Goal: Task Accomplishment & Management: Use online tool/utility

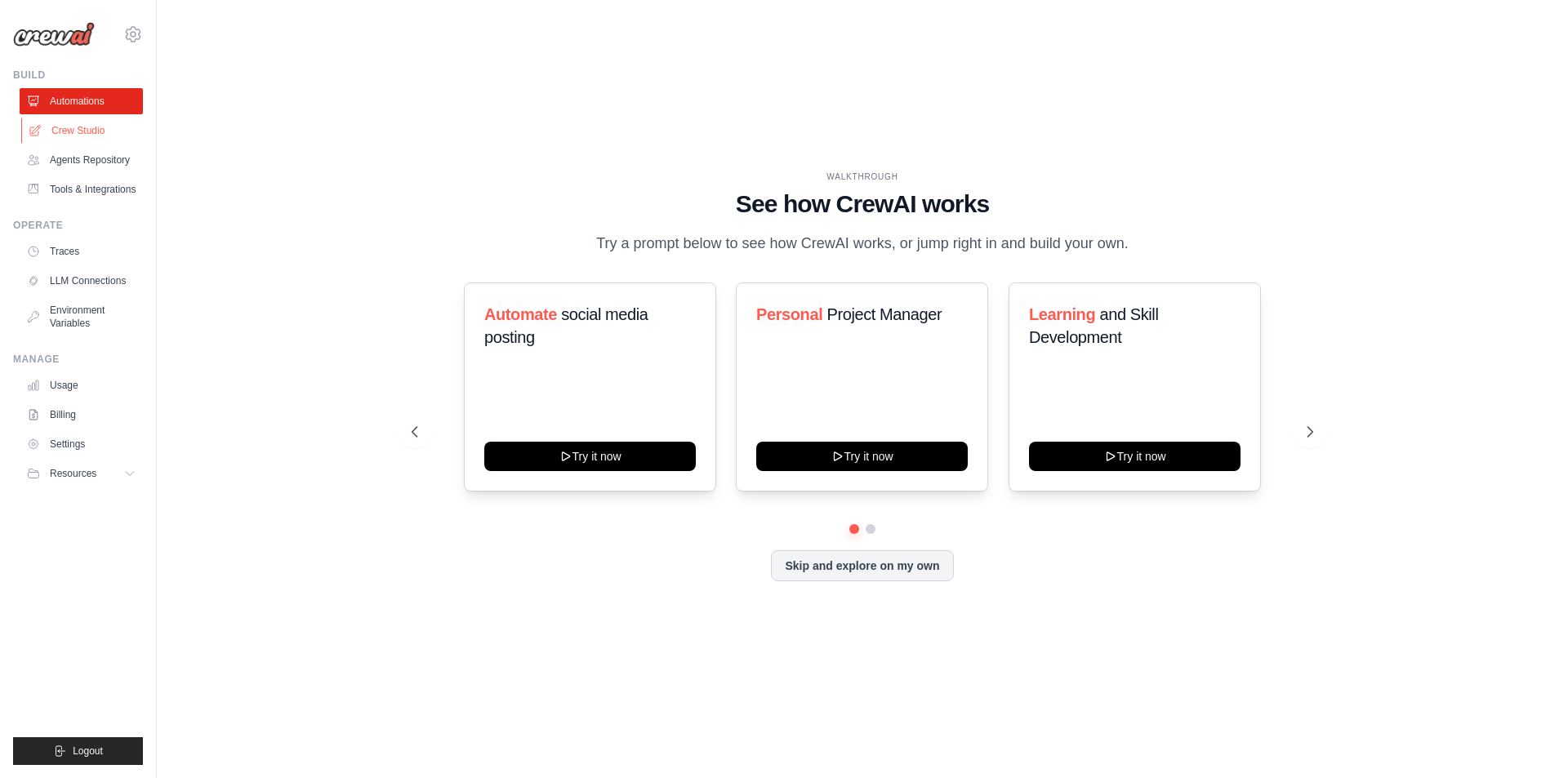
click at [84, 134] on link "Crew Studio" at bounding box center [83, 130] width 124 height 26
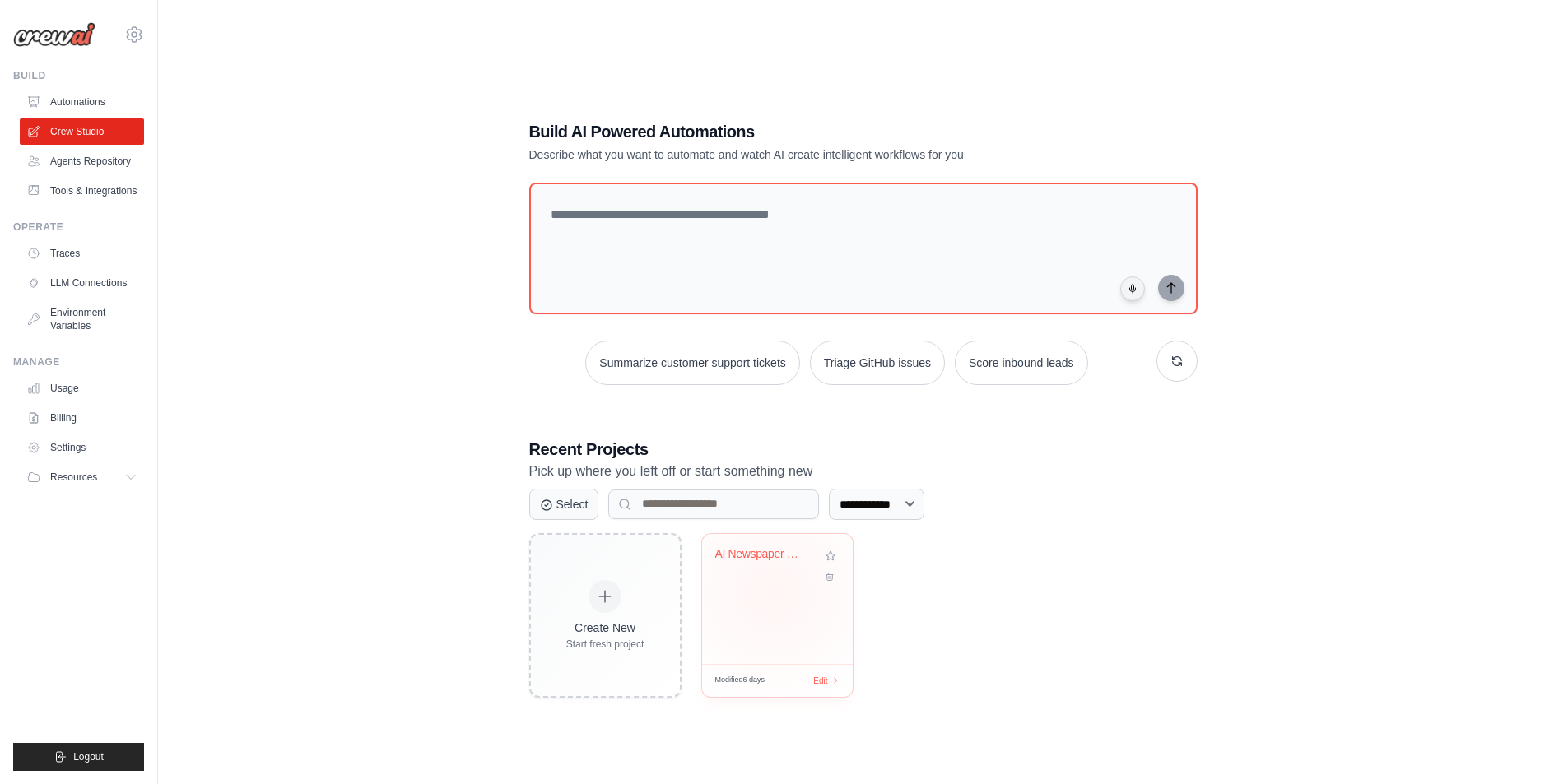
click at [772, 593] on div "AI Newspaper Writer Team" at bounding box center [778, 599] width 150 height 130
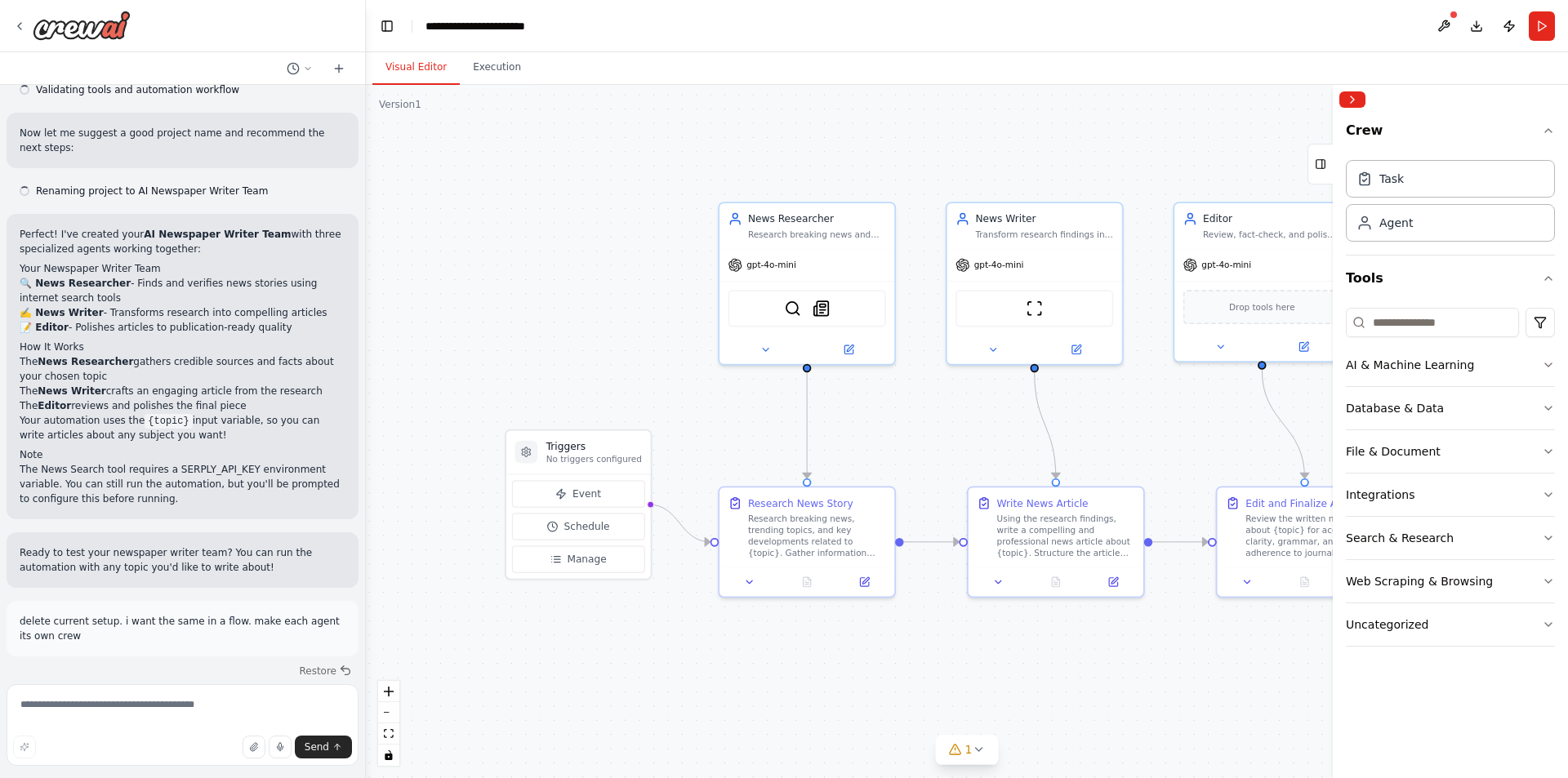
scroll to position [847, 0]
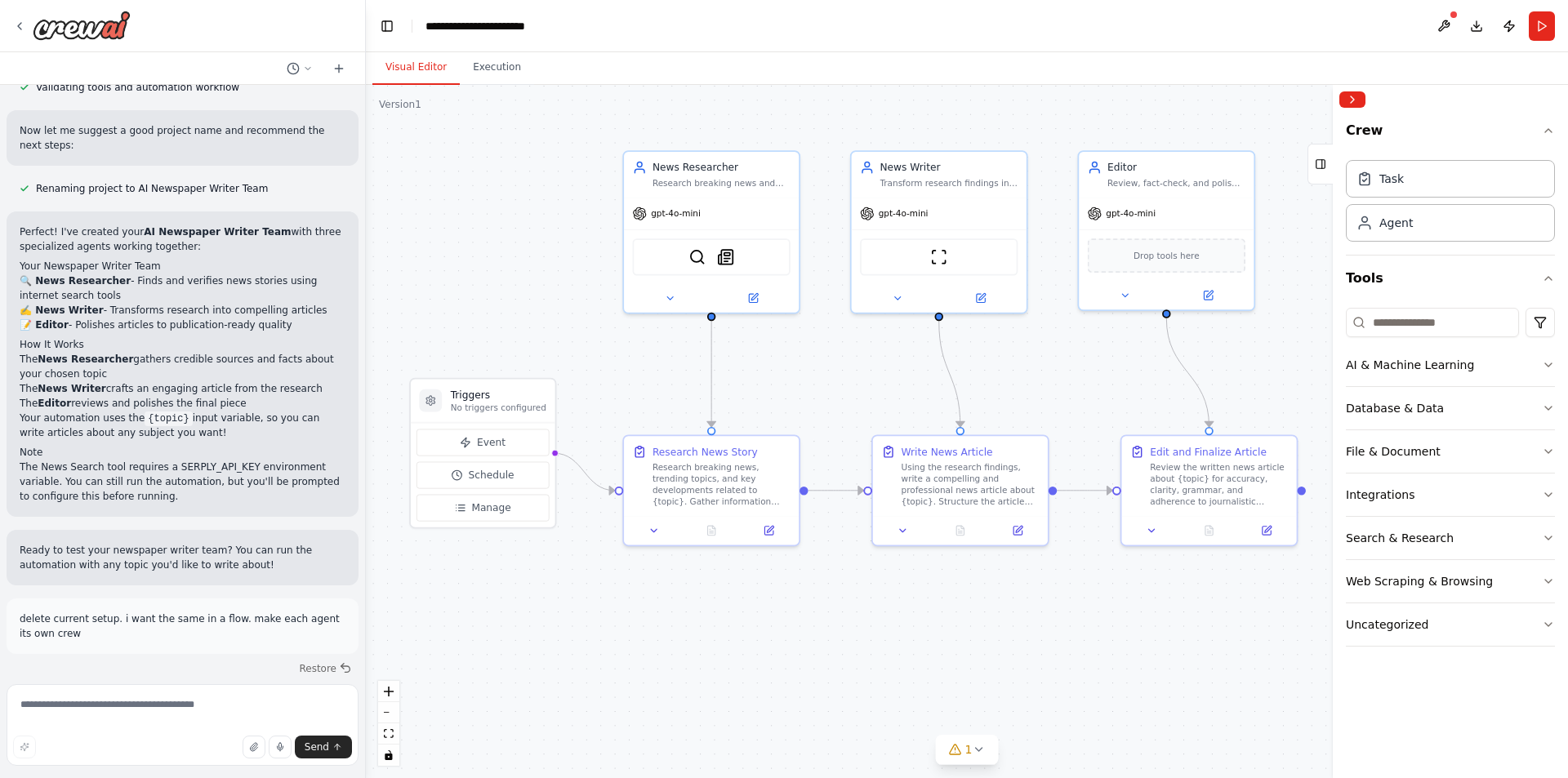
drag, startPoint x: 562, startPoint y: 335, endPoint x: 502, endPoint y: 291, distance: 74.4
click at [502, 291] on div ".deletable-edge-delete-btn { width: 20px; height: 20px; border: 0px solid #ffff…" at bounding box center [967, 431] width 1202 height 693
click at [1548, 131] on icon "button" at bounding box center [1548, 130] width 13 height 13
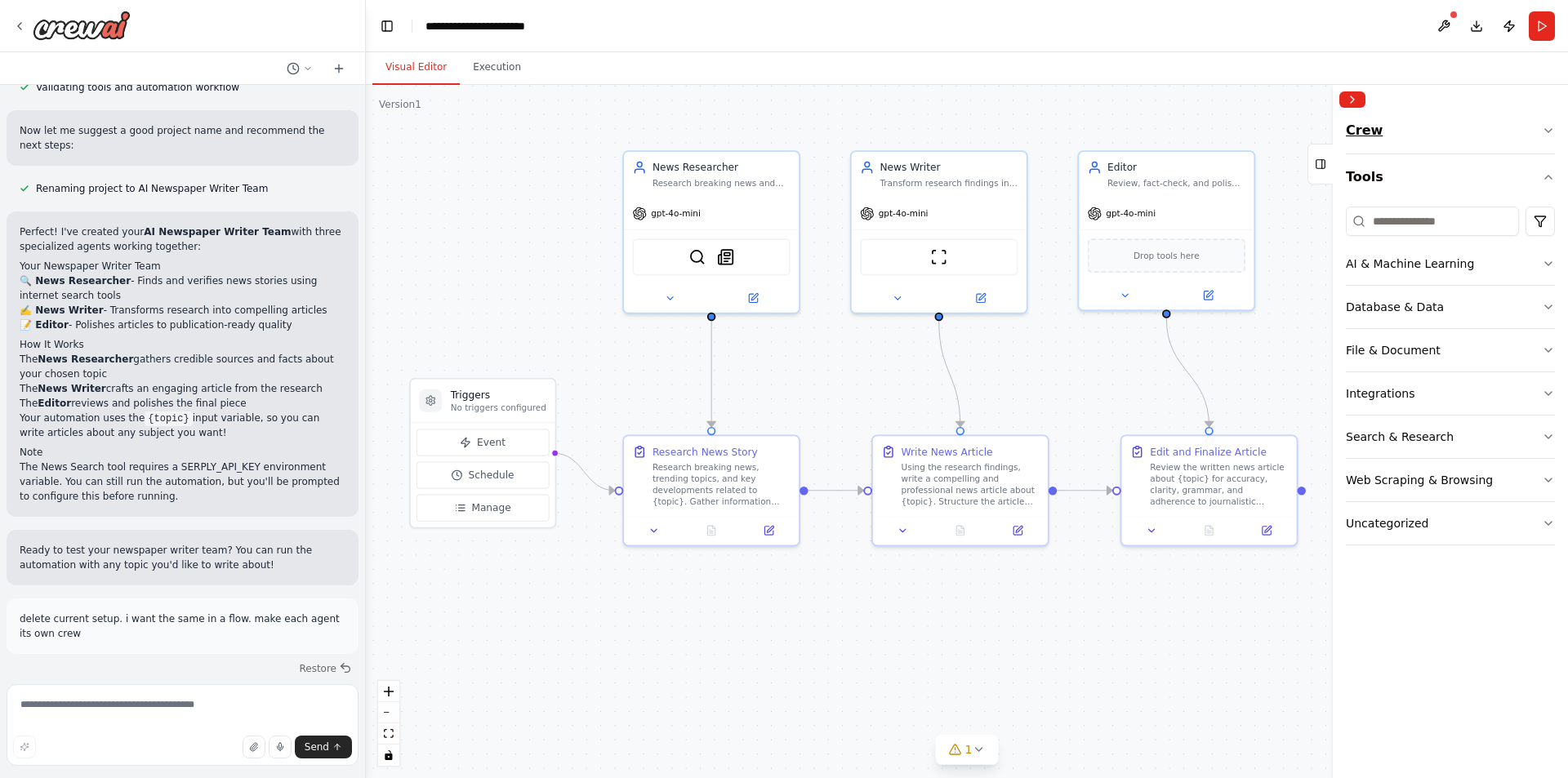
click at [1548, 131] on icon "button" at bounding box center [1548, 130] width 13 height 13
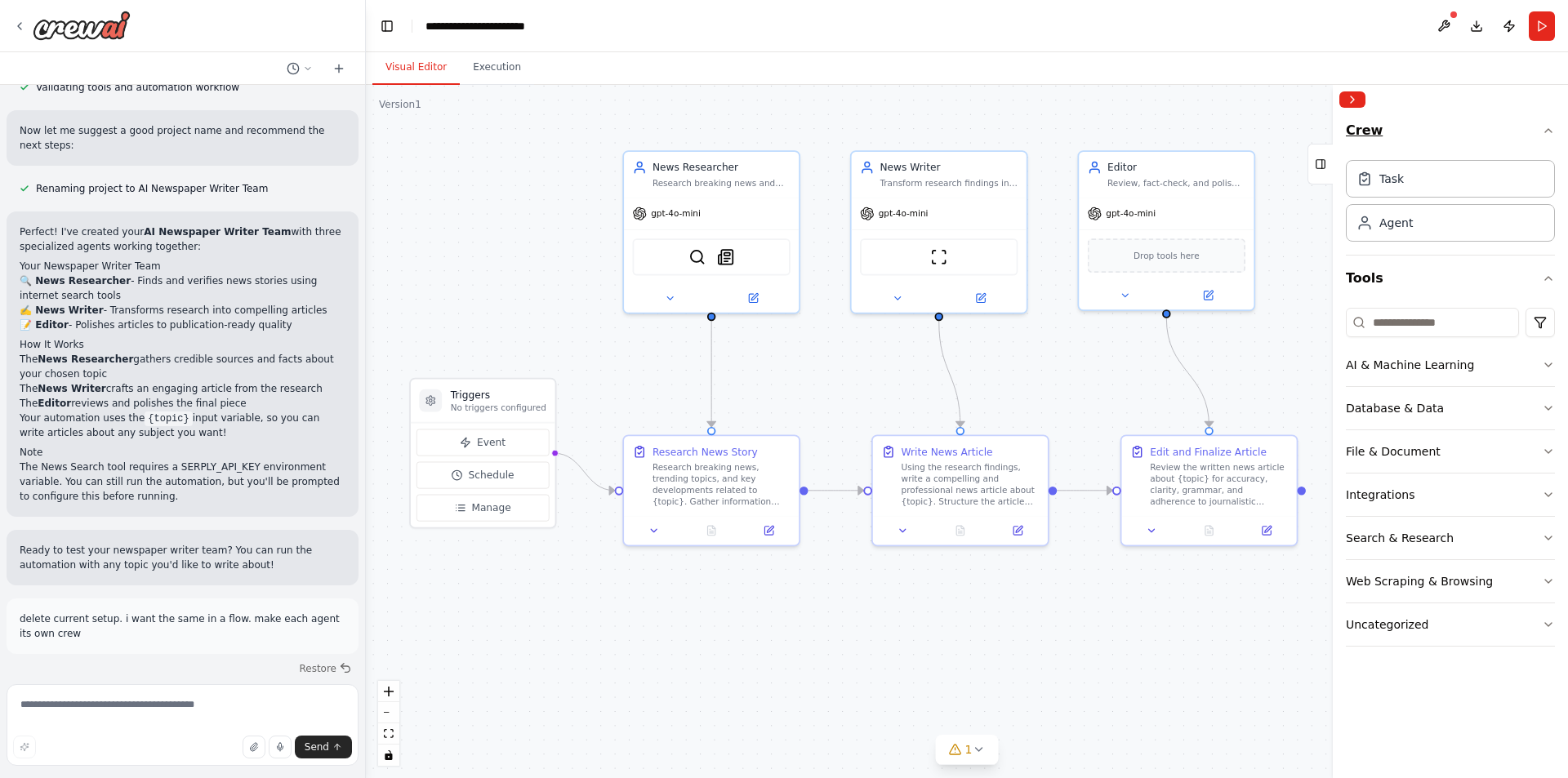
click at [1545, 128] on icon "button" at bounding box center [1548, 130] width 13 height 13
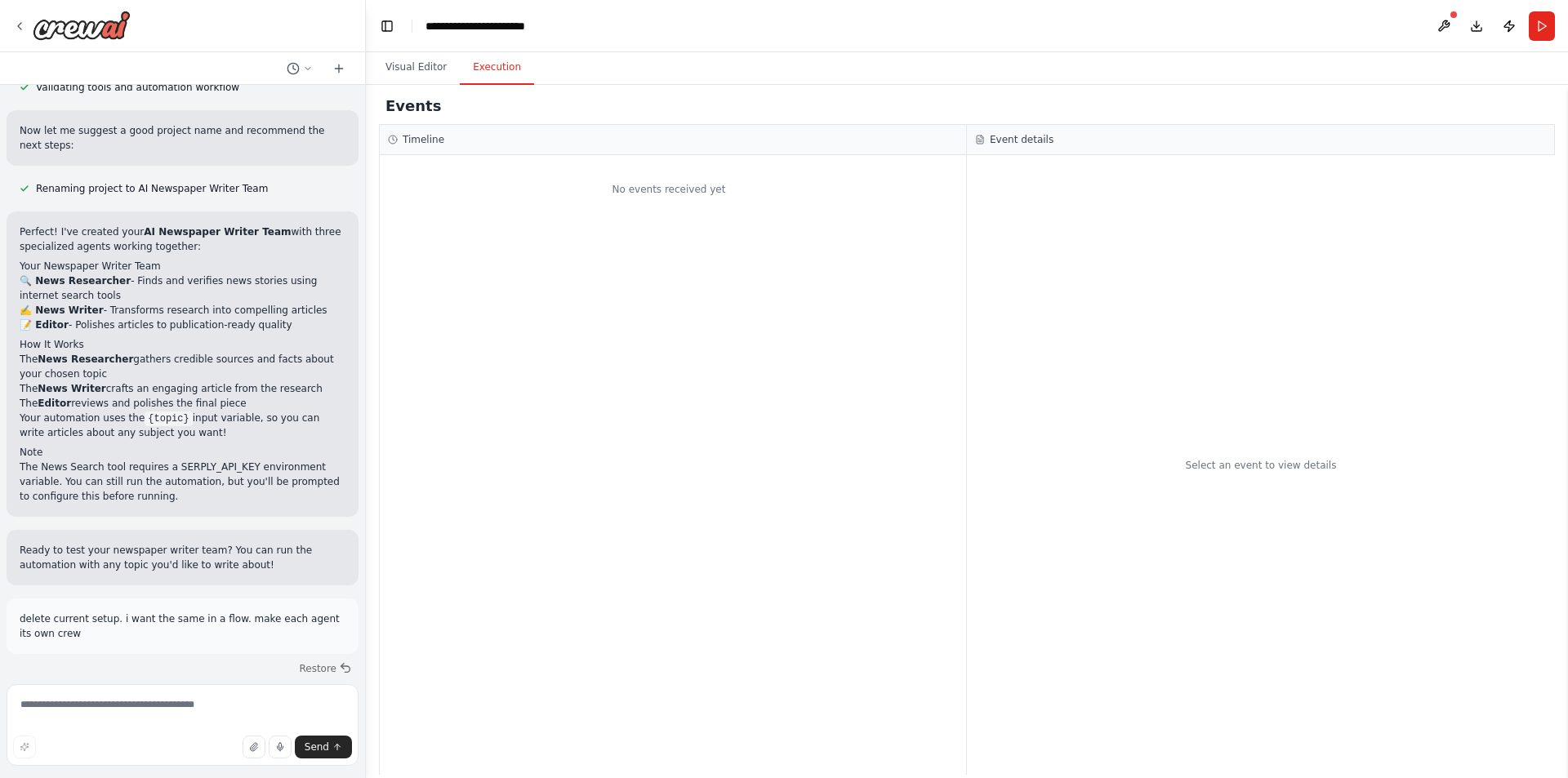
click at [497, 80] on button "Execution" at bounding box center [497, 68] width 75 height 35
click at [391, 74] on button "Visual Editor" at bounding box center [416, 68] width 87 height 35
